Goal: Navigation & Orientation: Find specific page/section

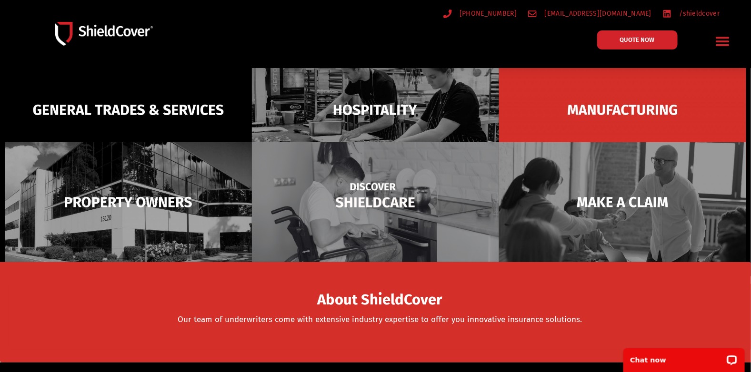
scroll to position [47, 0]
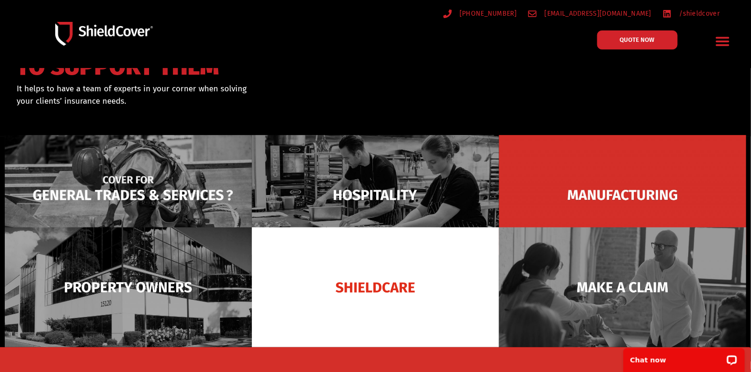
click at [160, 194] on img at bounding box center [128, 195] width 247 height 120
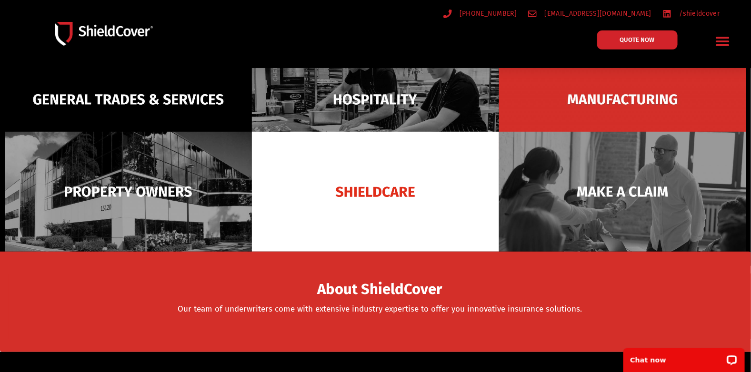
scroll to position [0, 0]
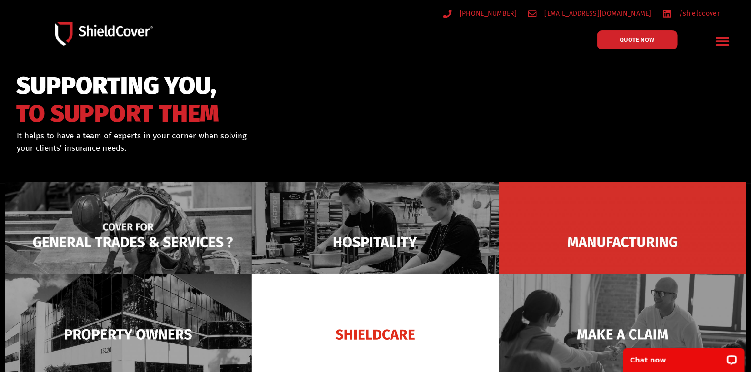
click at [170, 225] on img at bounding box center [128, 242] width 247 height 120
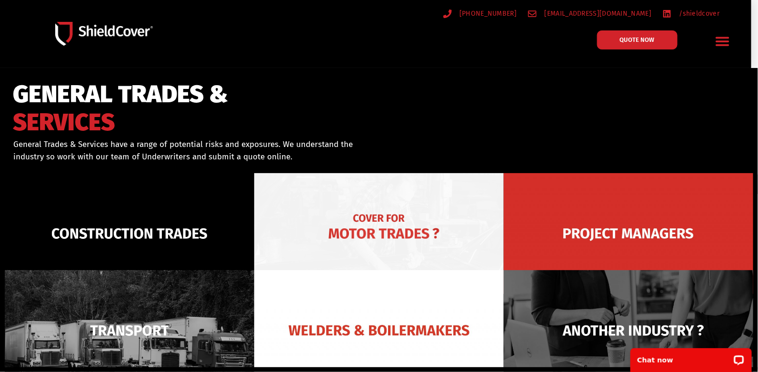
click at [392, 229] on img at bounding box center [379, 233] width 250 height 121
